Goal: Transaction & Acquisition: Obtain resource

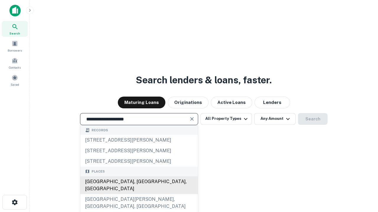
click at [139, 194] on div "[GEOGRAPHIC_DATA], [GEOGRAPHIC_DATA], [GEOGRAPHIC_DATA]" at bounding box center [138, 186] width 117 height 18
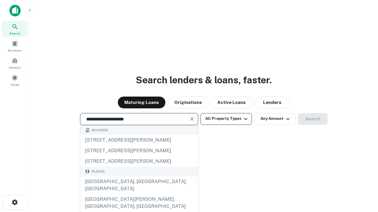
click at [226, 119] on button "All Property Types" at bounding box center [225, 119] width 51 height 12
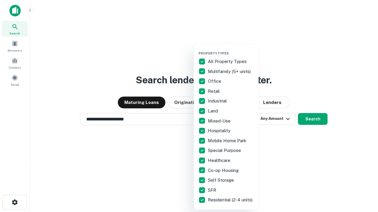
type input "**********"
click at [231, 50] on button "button" at bounding box center [230, 50] width 65 height 0
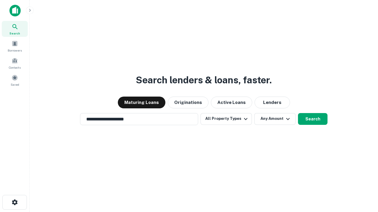
scroll to position [9, 0]
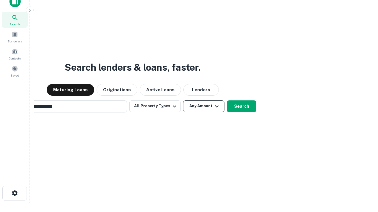
click at [183, 101] on button "Any Amount" at bounding box center [203, 107] width 41 height 12
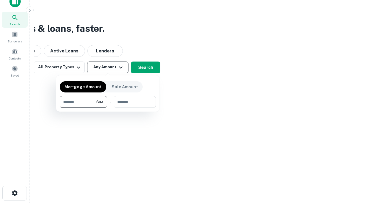
scroll to position [9, 0]
type input "*******"
click at [108, 108] on button "button" at bounding box center [108, 108] width 96 height 0
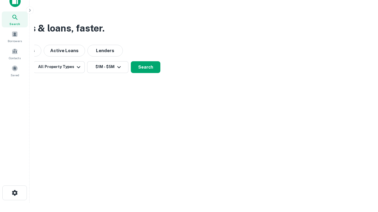
scroll to position [4, 109]
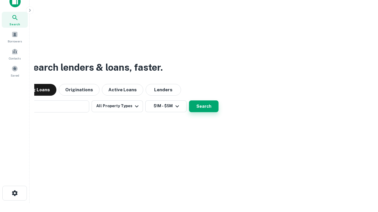
click at [189, 101] on button "Search" at bounding box center [203, 107] width 29 height 12
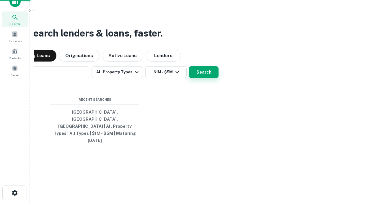
scroll to position [16, 167]
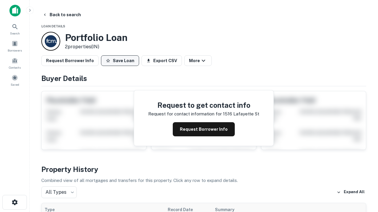
click at [120, 61] on button "Save Loan" at bounding box center [120, 60] width 38 height 11
click at [121, 61] on button "Loan Saved" at bounding box center [121, 60] width 41 height 11
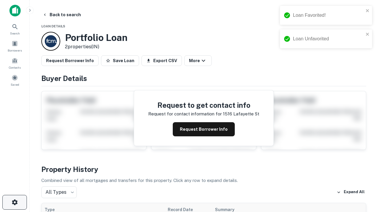
click at [14, 203] on icon "button" at bounding box center [14, 202] width 7 height 7
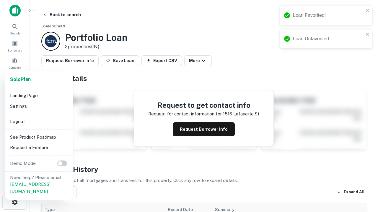
click at [39, 122] on li "Logout" at bounding box center [39, 121] width 63 height 11
